Goal: Task Accomplishment & Management: Complete application form

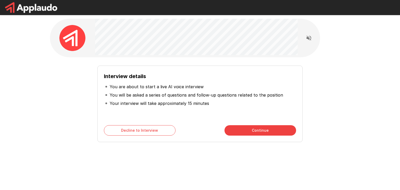
click at [273, 131] on button "Continue" at bounding box center [261, 130] width 72 height 10
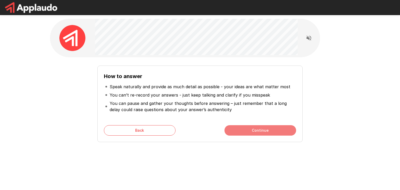
click at [252, 133] on button "Continue" at bounding box center [261, 130] width 72 height 10
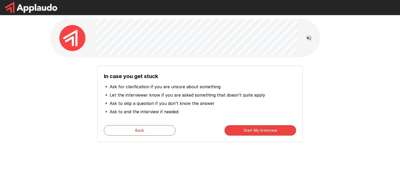
click at [252, 133] on button "Start My Interview" at bounding box center [261, 130] width 72 height 10
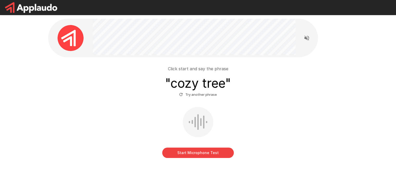
click at [222, 154] on button "Start Microphone Test" at bounding box center [198, 153] width 72 height 10
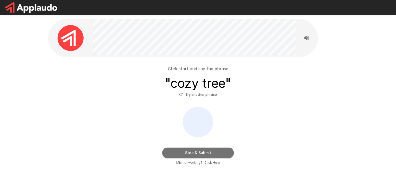
click at [222, 154] on button "Stop & Submit" at bounding box center [198, 153] width 72 height 10
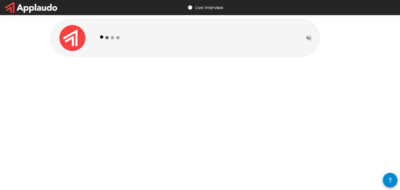
click at [308, 37] on icon "Read questions aloud" at bounding box center [309, 38] width 5 height 5
click at [332, 43] on div at bounding box center [200, 49] width 313 height 99
click at [390, 182] on icon "button" at bounding box center [390, 180] width 6 height 6
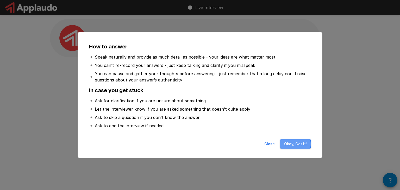
click at [292, 144] on button "Okay, Got it!" at bounding box center [295, 144] width 31 height 10
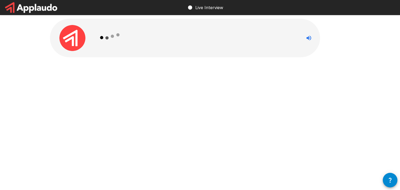
click at [190, 6] on circle at bounding box center [190, 7] width 4 height 4
click at [208, 7] on p "Live Interview" at bounding box center [209, 7] width 28 height 6
click at [309, 39] on icon "Stop reading questions aloud" at bounding box center [309, 38] width 6 height 6
click at [181, 95] on div at bounding box center [200, 49] width 313 height 99
click at [307, 41] on icon "Read questions aloud" at bounding box center [309, 38] width 6 height 6
